Goal: Task Accomplishment & Management: Use online tool/utility

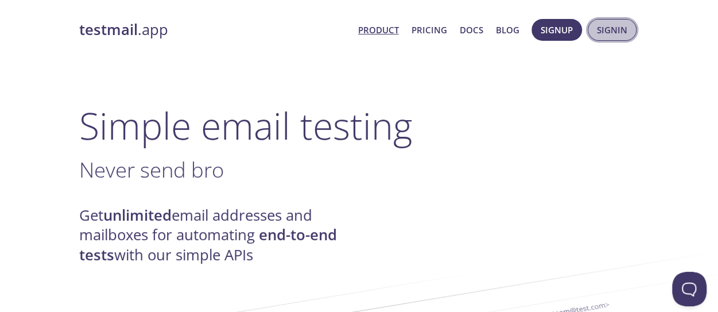
click at [615, 26] on span "Signin" at bounding box center [612, 29] width 30 height 15
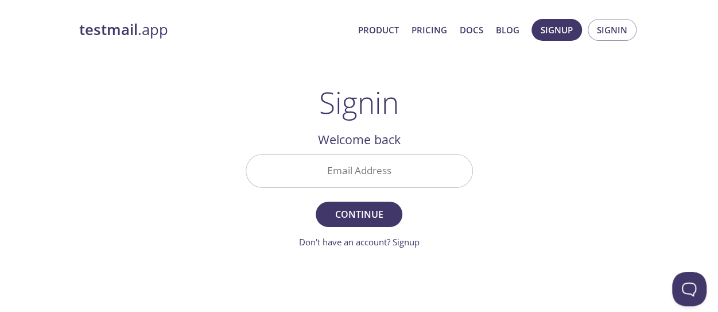
click at [334, 173] on input "Email Address" at bounding box center [359, 170] width 226 height 33
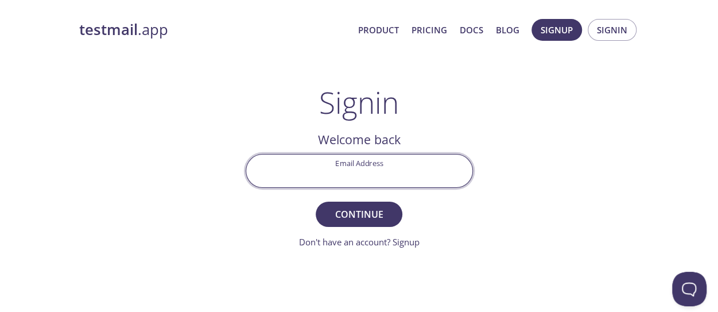
type input "[EMAIL_ADDRESS][DOMAIN_NAME]"
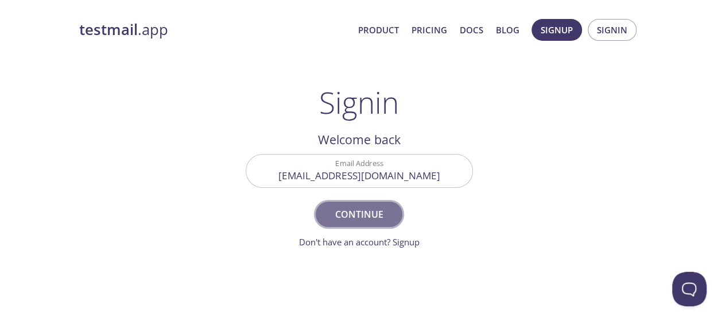
click at [342, 211] on span "Continue" at bounding box center [358, 214] width 61 height 16
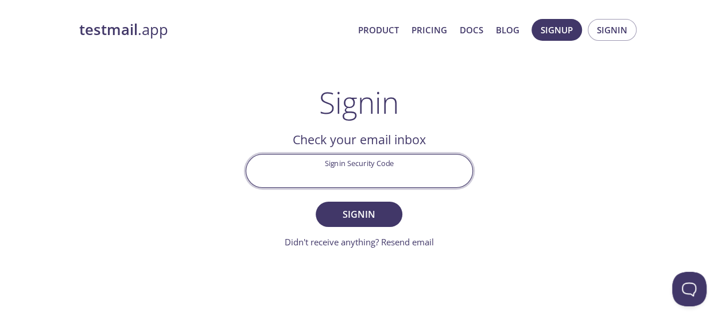
click at [342, 172] on input "Signin Security Code" at bounding box center [359, 170] width 226 height 33
paste input "S7UX2RZ"
type input "S7UX2RZ"
click at [316, 202] on button "Signin" at bounding box center [359, 214] width 86 height 25
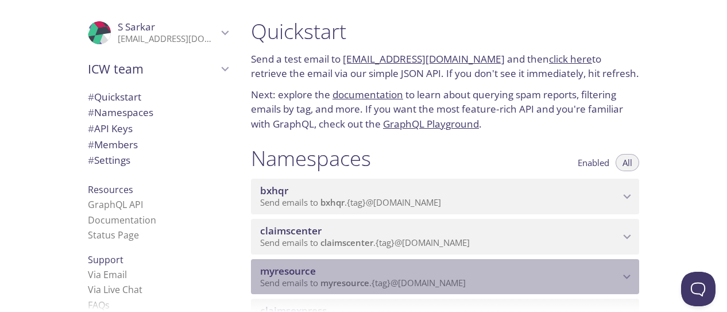
click at [630, 269] on icon "myresource namespace" at bounding box center [627, 276] width 15 height 15
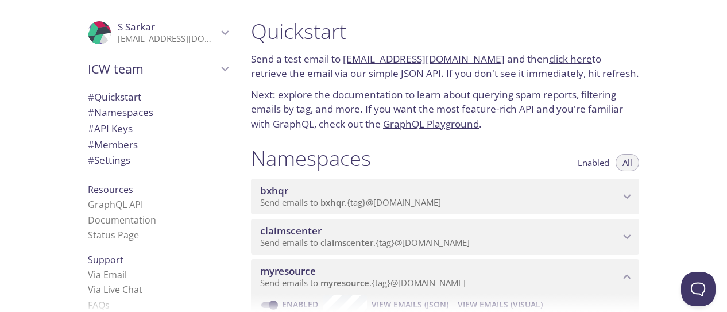
scroll to position [57, 0]
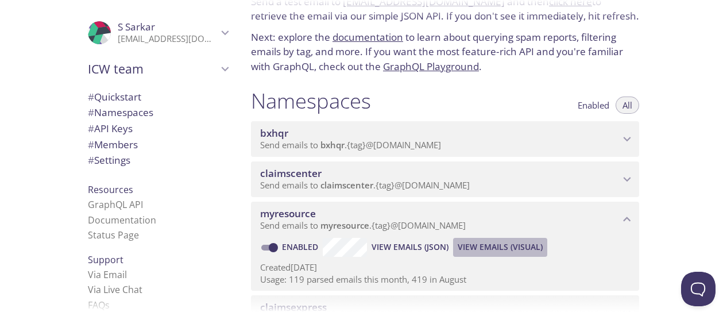
click at [497, 246] on span "View Emails (Visual)" at bounding box center [500, 247] width 85 height 14
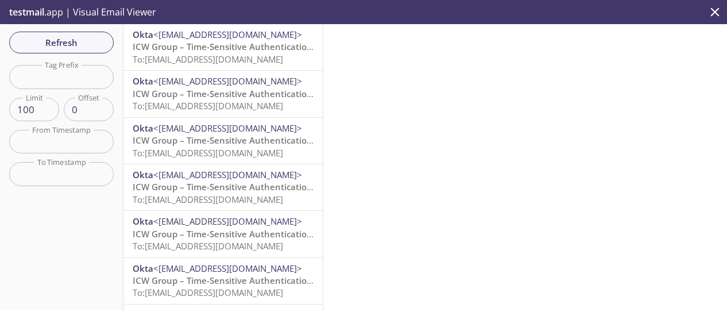
scroll to position [57, 0]
click at [48, 43] on span "Refresh" at bounding box center [61, 42] width 86 height 15
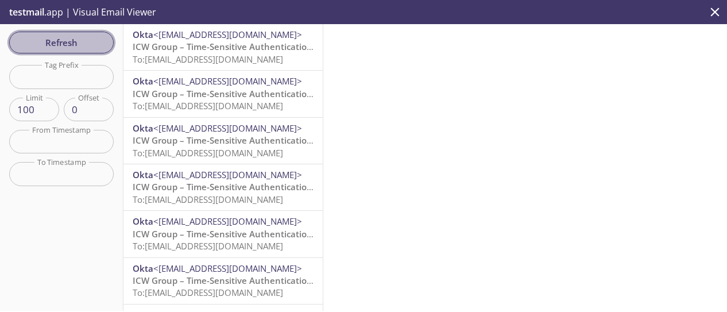
click at [68, 37] on span "Refresh" at bounding box center [61, 42] width 86 height 15
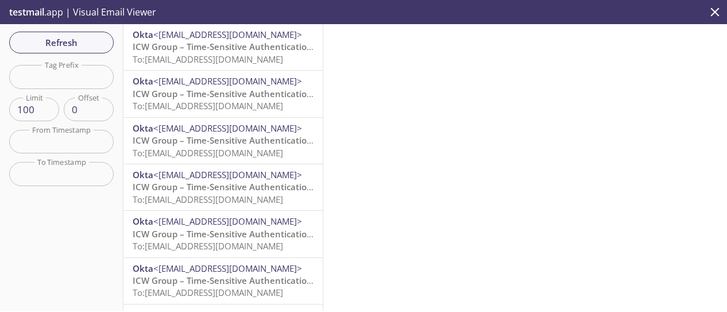
click at [227, 52] on span "ICW Group – Time-Sensitive Authentication Code" at bounding box center [234, 46] width 203 height 11
